Goal: Task Accomplishment & Management: Use online tool/utility

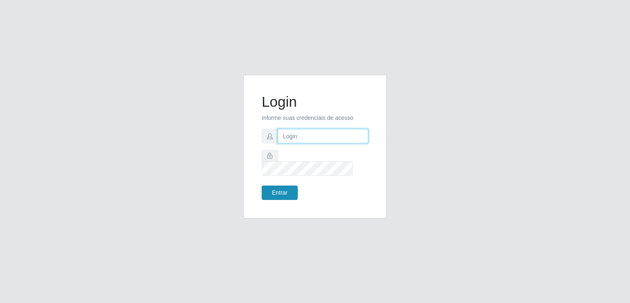
type input "[EMAIL_ADDRESS][DOMAIN_NAME]"
click at [274, 187] on button "Entrar" at bounding box center [280, 192] width 36 height 14
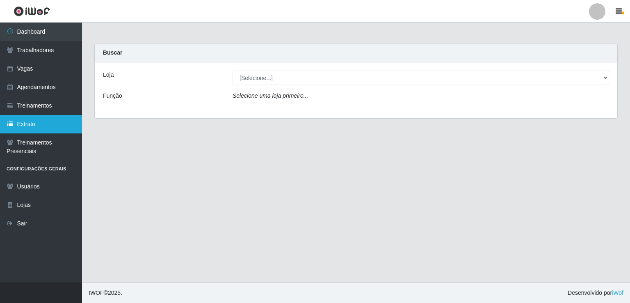
click at [40, 118] on link "Extrato" at bounding box center [41, 124] width 82 height 18
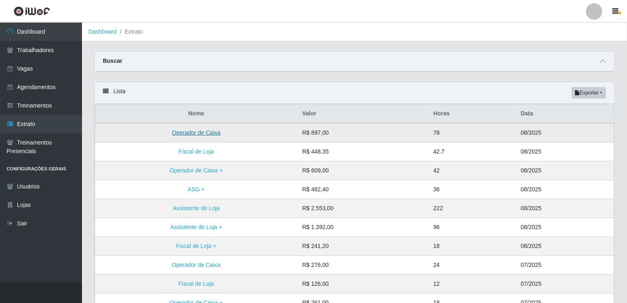
click at [190, 132] on link "Operador de Caixa" at bounding box center [196, 132] width 48 height 7
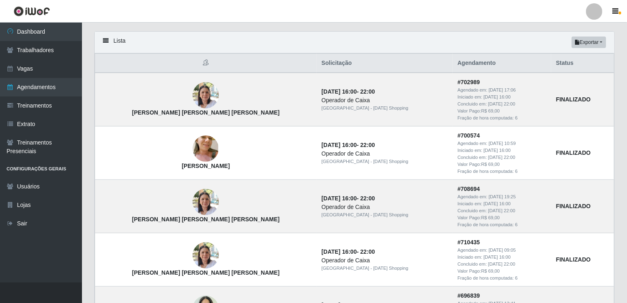
scroll to position [49, 0]
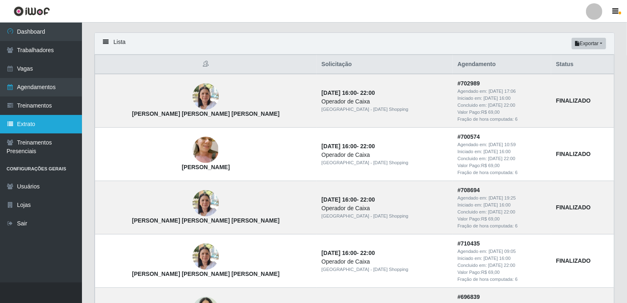
click at [18, 123] on link "Extrato" at bounding box center [41, 124] width 82 height 18
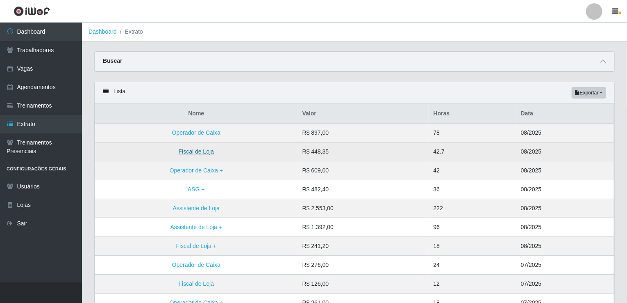
click at [191, 153] on link "Fiscal de Loja" at bounding box center [196, 151] width 35 height 7
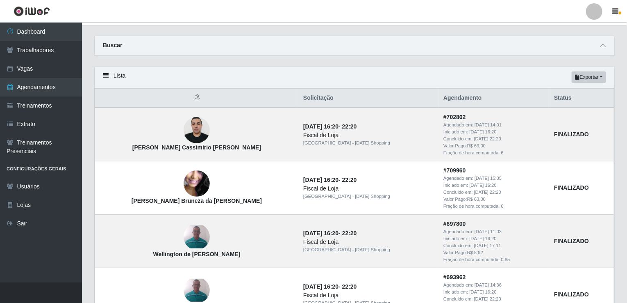
scroll to position [16, 0]
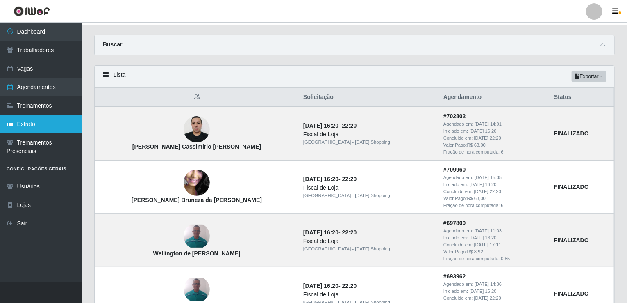
click at [43, 124] on link "Extrato" at bounding box center [41, 124] width 82 height 18
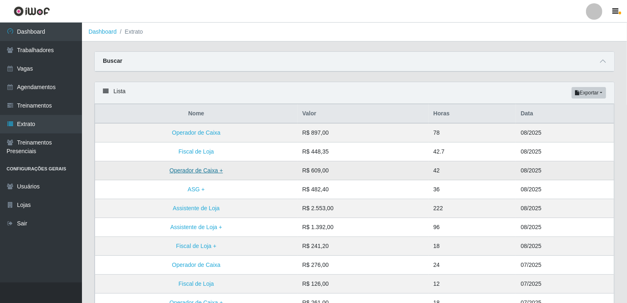
click at [179, 171] on link "Operador de Caixa +" at bounding box center [196, 170] width 53 height 7
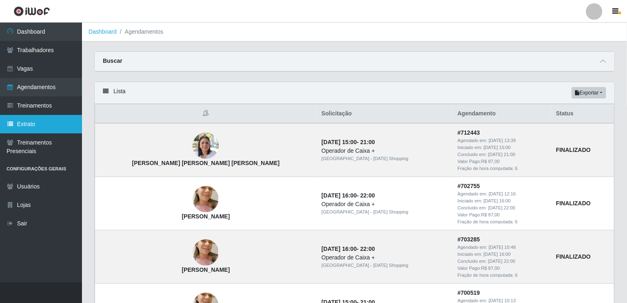
click at [41, 120] on link "Extrato" at bounding box center [41, 124] width 82 height 18
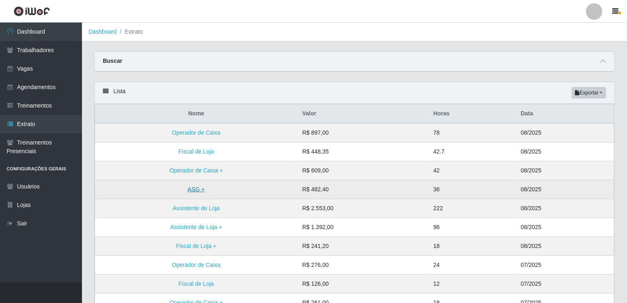
click at [198, 190] on link "ASG +" at bounding box center [196, 189] width 17 height 7
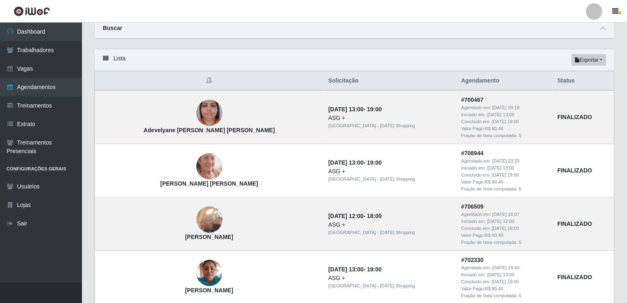
scroll to position [49, 0]
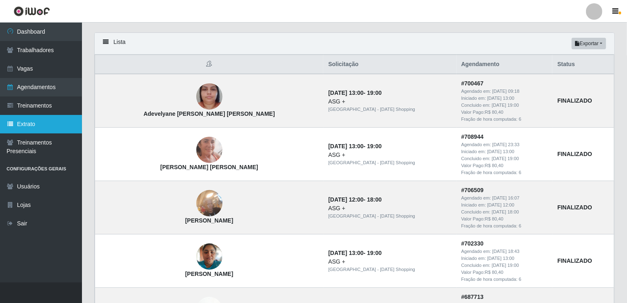
click at [36, 119] on link "Extrato" at bounding box center [41, 124] width 82 height 18
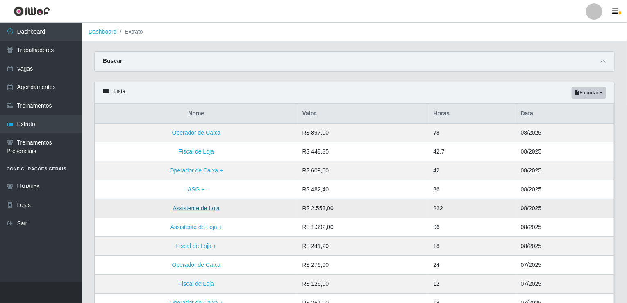
click at [196, 207] on link "Assistente de Loja" at bounding box center [196, 208] width 47 height 7
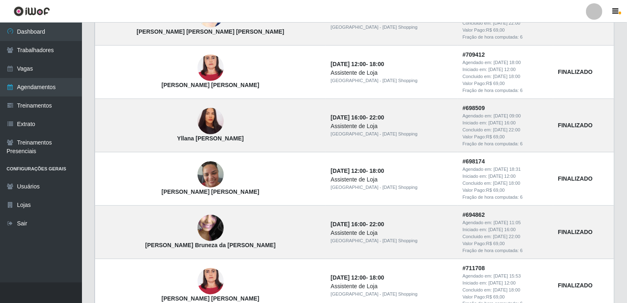
scroll to position [115, 0]
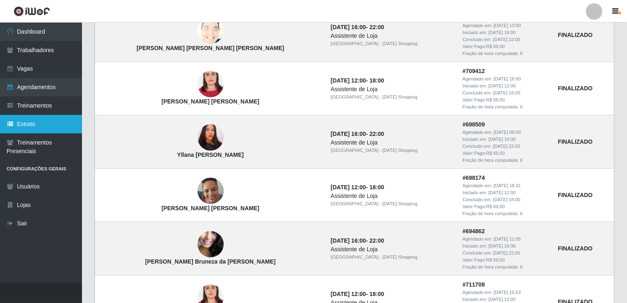
click at [39, 132] on link "Extrato" at bounding box center [41, 124] width 82 height 18
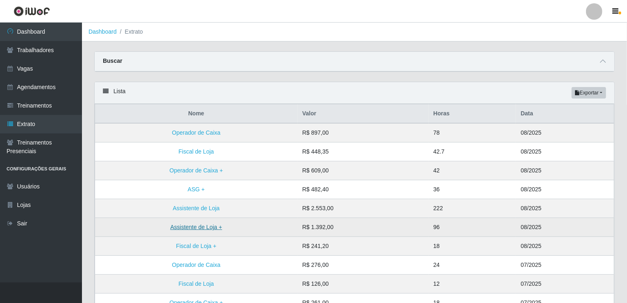
click at [180, 226] on link "Assistente de Loja +" at bounding box center [197, 226] width 52 height 7
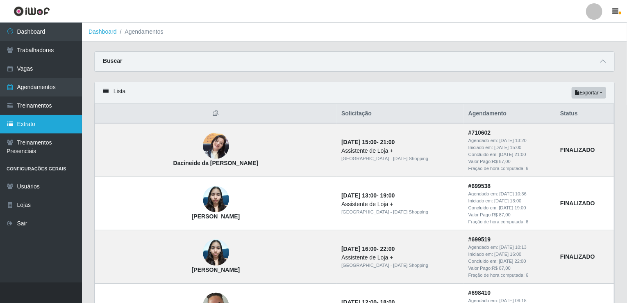
click at [51, 117] on link "Extrato" at bounding box center [41, 124] width 82 height 18
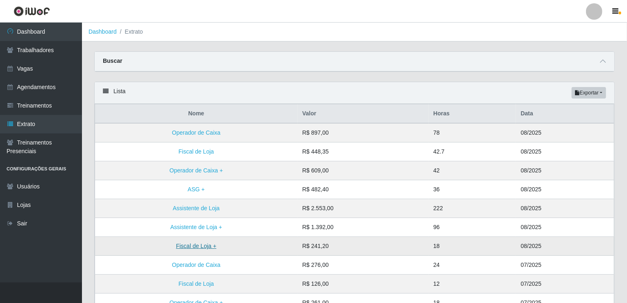
click at [196, 247] on link "Fiscal de Loja +" at bounding box center [196, 245] width 40 height 7
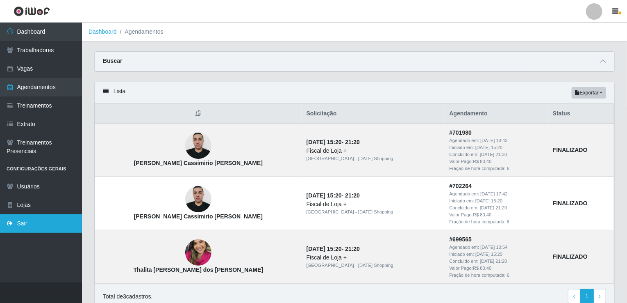
click at [30, 222] on link "Sair" at bounding box center [41, 223] width 82 height 18
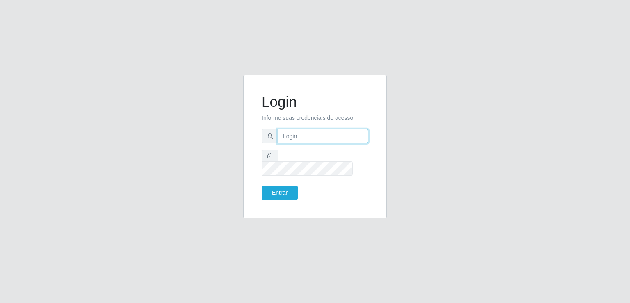
type input "[EMAIL_ADDRESS][DOMAIN_NAME]"
